Goal: Information Seeking & Learning: Learn about a topic

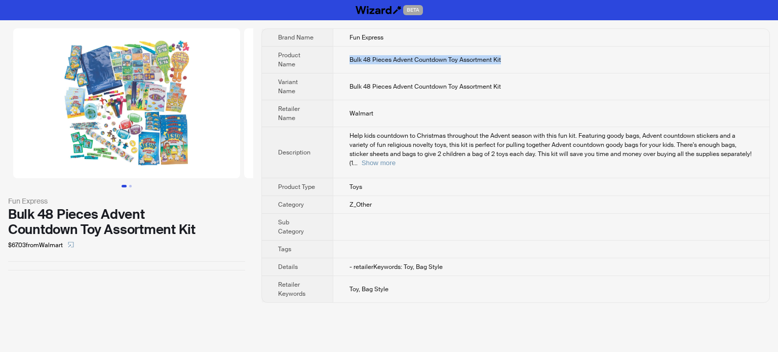
drag, startPoint x: 506, startPoint y: 60, endPoint x: 349, endPoint y: 64, distance: 157.5
click at [349, 64] on td "Bulk 48 Pieces Advent Countdown Toy Assortment Kit" at bounding box center [551, 60] width 436 height 27
copy span "Bulk 48 Pieces Advent Countdown Toy Assortment Kit"
